Goal: Task Accomplishment & Management: Complete application form

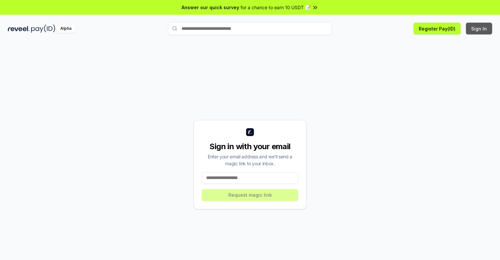
click at [479, 28] on button "Sign In" at bounding box center [479, 29] width 26 height 12
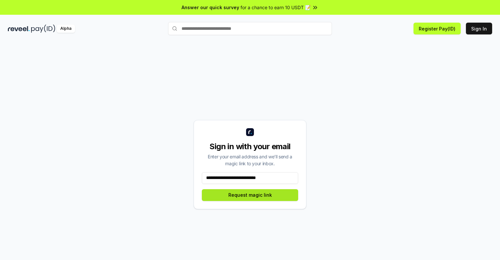
type input "**********"
click at [250, 194] on button "Request magic link" at bounding box center [250, 195] width 96 height 12
